Goal: Information Seeking & Learning: Learn about a topic

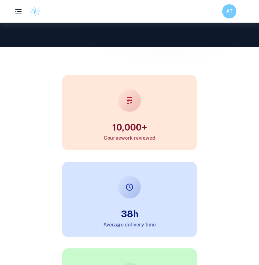
scroll to position [205, 0]
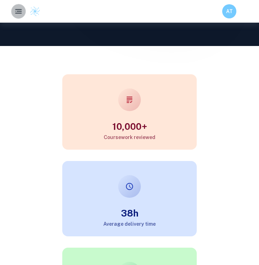
click at [21, 16] on button "button" at bounding box center [18, 11] width 15 height 15
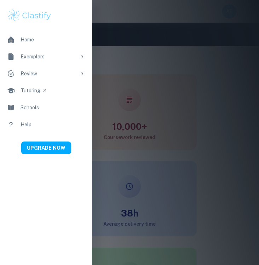
click at [30, 57] on div "Exemplars" at bounding box center [49, 57] width 56 height 8
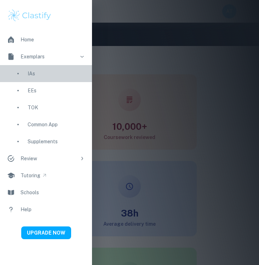
click at [33, 72] on div "IAs" at bounding box center [56, 74] width 57 height 8
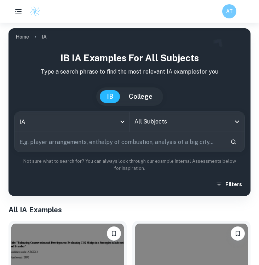
click at [161, 121] on input "All Subjects" at bounding box center [182, 121] width 98 height 13
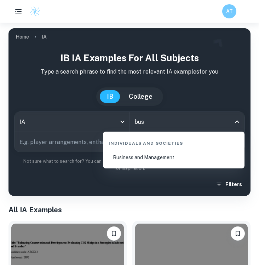
click at [165, 159] on li "Business and Management" at bounding box center [174, 157] width 136 height 16
type input "Business and Management"
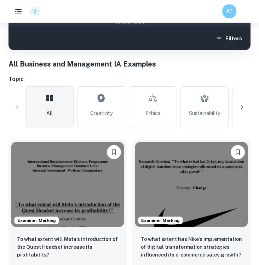
scroll to position [234, 0]
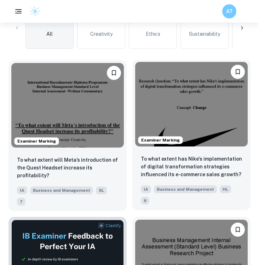
click at [190, 121] on img at bounding box center [191, 104] width 113 height 85
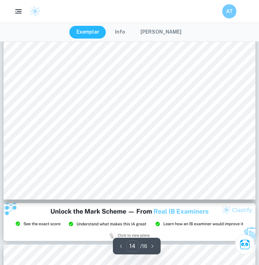
scroll to position [4591, 0]
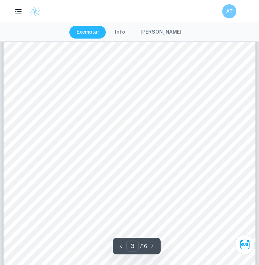
type input "2"
click at [149, 31] on button "[PERSON_NAME]" at bounding box center [160, 32] width 55 height 13
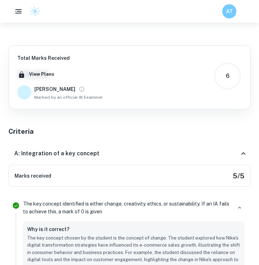
click at [149, 31] on aside "Total Marks Received XX / XX View Plans [PERSON_NAME] by an official IB Examine…" at bounding box center [129, 144] width 259 height 242
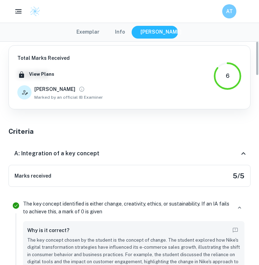
scroll to position [0, 0]
click at [129, 33] on button "Info" at bounding box center [120, 32] width 24 height 13
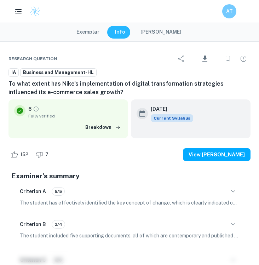
click at [95, 35] on button "Exemplar" at bounding box center [87, 32] width 37 height 13
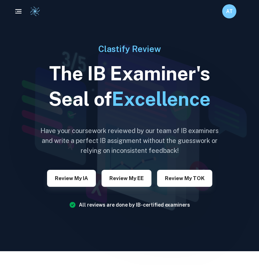
click at [17, 13] on icon "button" at bounding box center [18, 11] width 8 height 8
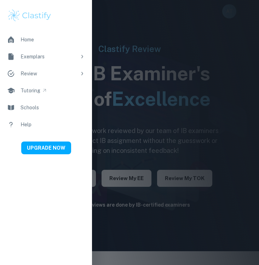
click at [42, 57] on div "Exemplars" at bounding box center [49, 57] width 56 height 8
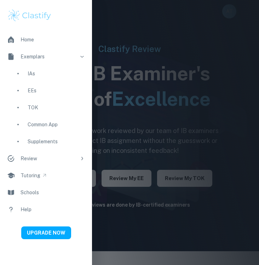
click at [43, 74] on div "IAs" at bounding box center [56, 74] width 57 height 8
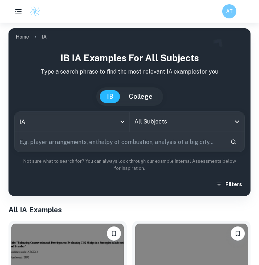
click at [164, 114] on div "All Subjects" at bounding box center [187, 122] width 115 height 20
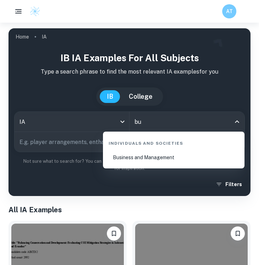
click at [154, 165] on li "Business and Management" at bounding box center [174, 157] width 136 height 16
type input "Business and Management"
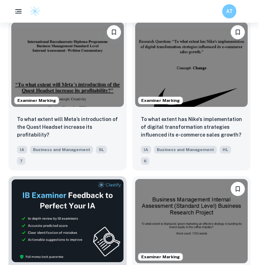
scroll to position [277, 0]
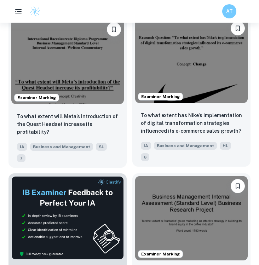
click at [204, 102] on img at bounding box center [191, 60] width 113 height 85
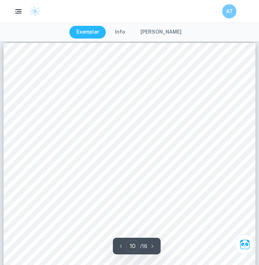
scroll to position [3109, 0]
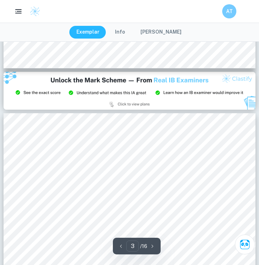
type input "2"
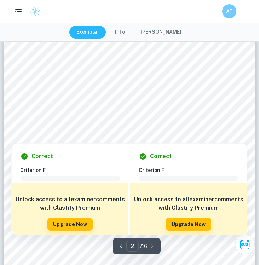
scroll to position [389, 0]
